Goal: Transaction & Acquisition: Subscribe to service/newsletter

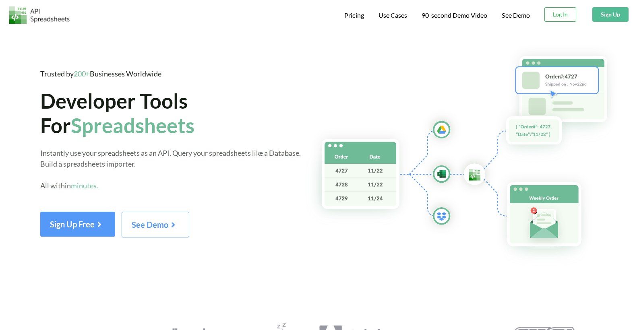
click at [604, 15] on button "Sign Up" at bounding box center [611, 14] width 36 height 15
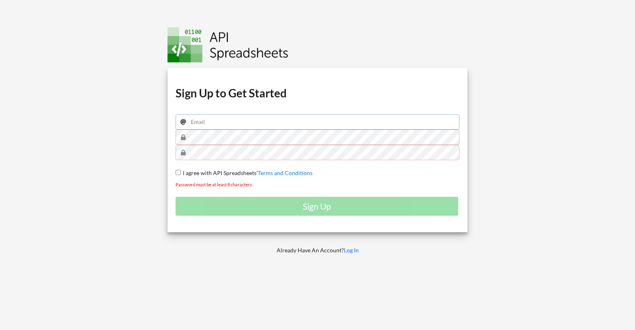
click at [207, 125] on input "email" at bounding box center [318, 121] width 284 height 15
click at [218, 120] on input "[EMAIL_ADDRESS][DOMAIN_NAME]" at bounding box center [318, 121] width 284 height 15
type input "[EMAIL_ADDRESS][DOMAIN_NAME]"
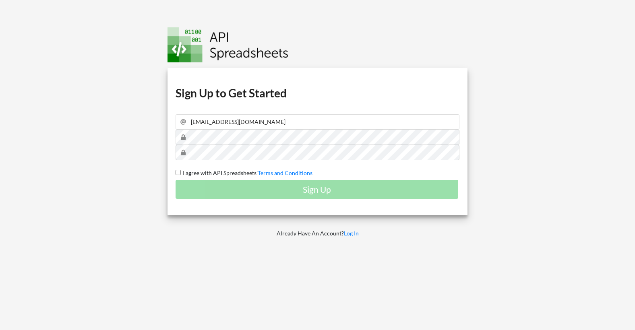
click at [284, 183] on div "Sign Up" at bounding box center [318, 189] width 284 height 19
click at [176, 175] on input "I agree with API Spreadsheets' Terms and Conditions" at bounding box center [178, 172] width 5 height 5
checkbox input "true"
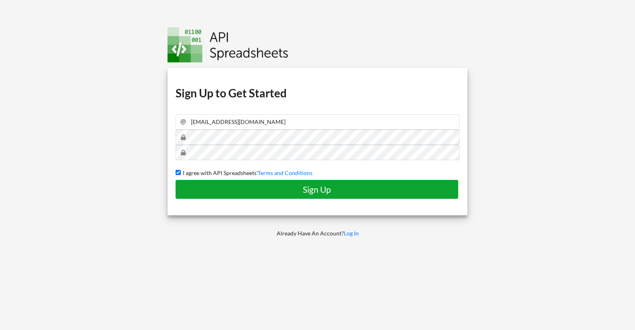
click at [282, 187] on h4 "Sign Up" at bounding box center [317, 190] width 266 height 10
checkbox input "false"
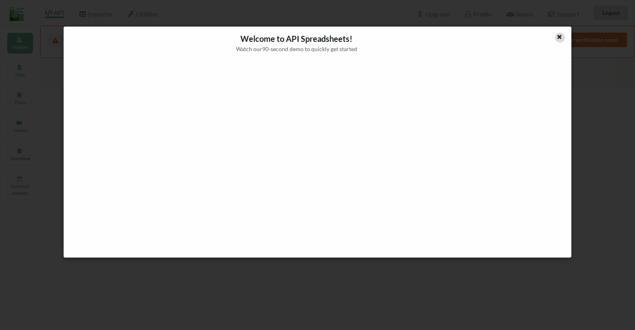
click at [557, 41] on div at bounding box center [560, 38] width 10 height 10
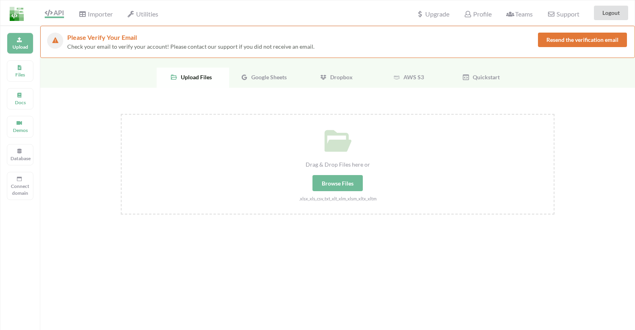
click at [334, 185] on div "Browse Files" at bounding box center [338, 183] width 50 height 16
click at [121, 114] on input "Drag & Drop Files here or Browse Files .xlsx,.xls,.csv,.txt,.xlt,.xlm,.xlsm,.xl…" at bounding box center [121, 114] width 0 height 0
type input "C:\fakepath\leadsallocation.xlsx"
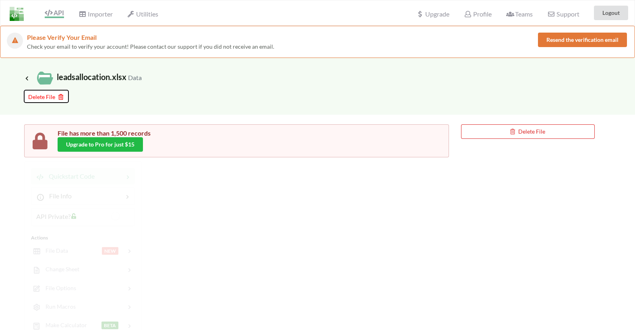
click at [57, 97] on icon at bounding box center [59, 96] width 7 height 6
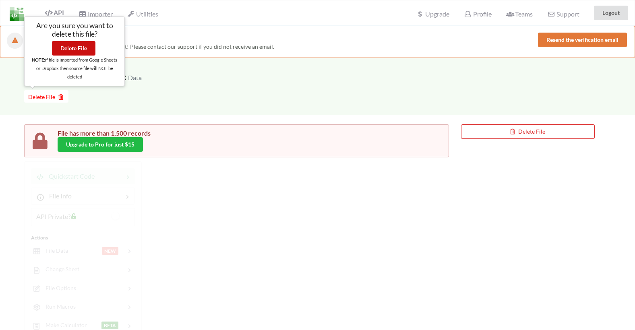
click at [73, 50] on button "Delete File" at bounding box center [74, 48] width 44 height 15
